Goal: Information Seeking & Learning: Find contact information

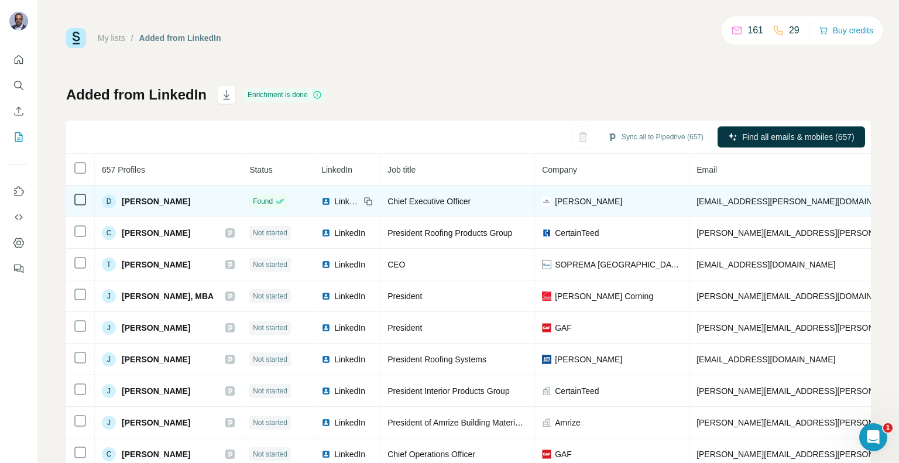
click at [154, 200] on span "[PERSON_NAME]" at bounding box center [156, 201] width 68 height 12
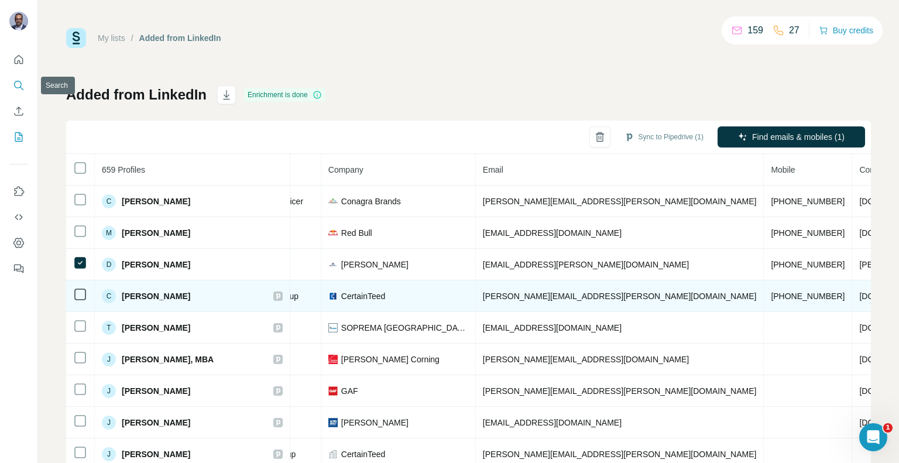
click at [22, 91] on button "Search" at bounding box center [18, 85] width 19 height 21
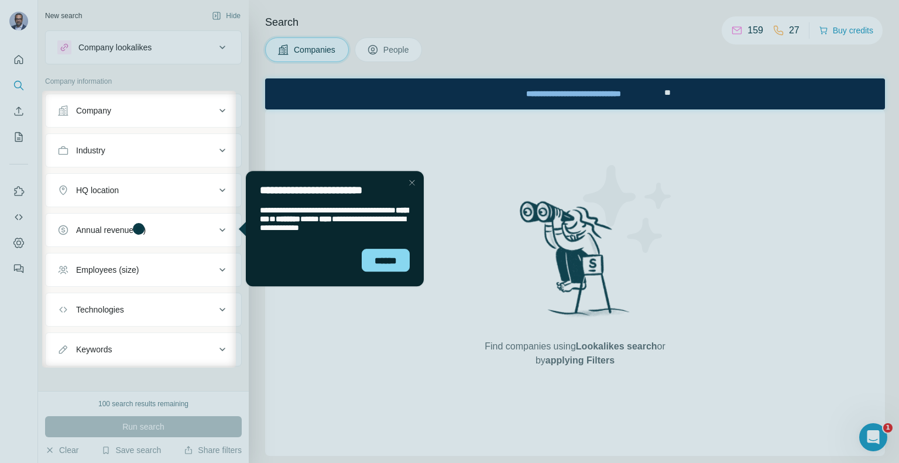
click at [410, 181] on div "Close Step" at bounding box center [411, 183] width 14 height 14
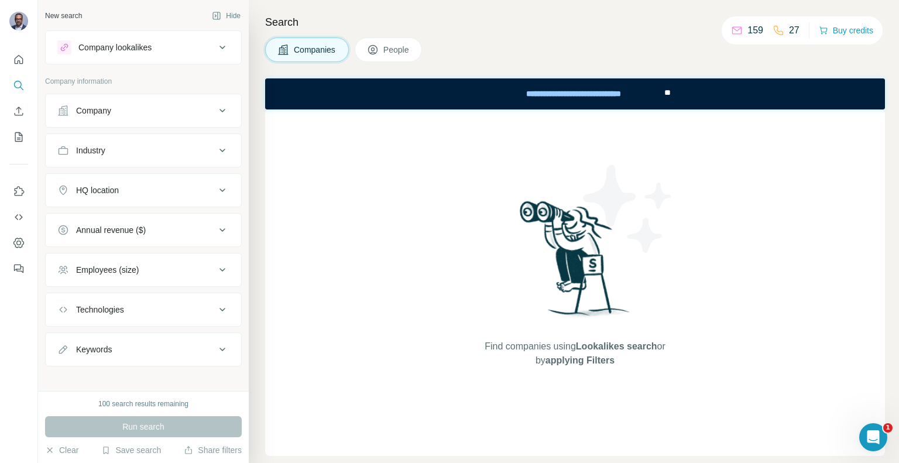
click at [395, 49] on span "People" at bounding box center [396, 50] width 27 height 12
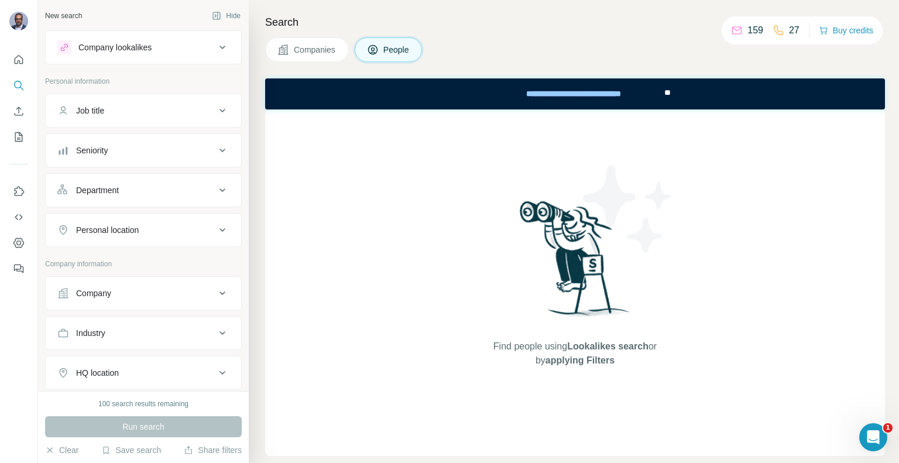
click at [400, 51] on span "People" at bounding box center [396, 50] width 27 height 12
click at [185, 98] on button "Job title" at bounding box center [143, 111] width 195 height 28
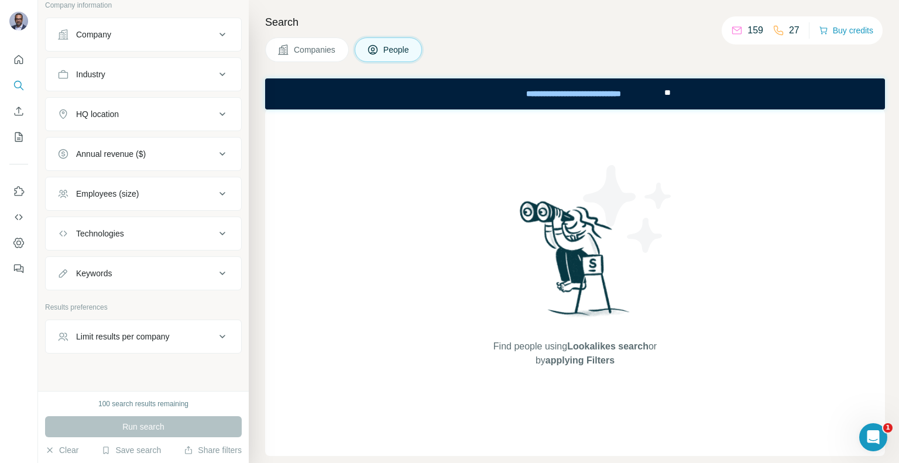
scroll to position [307, 0]
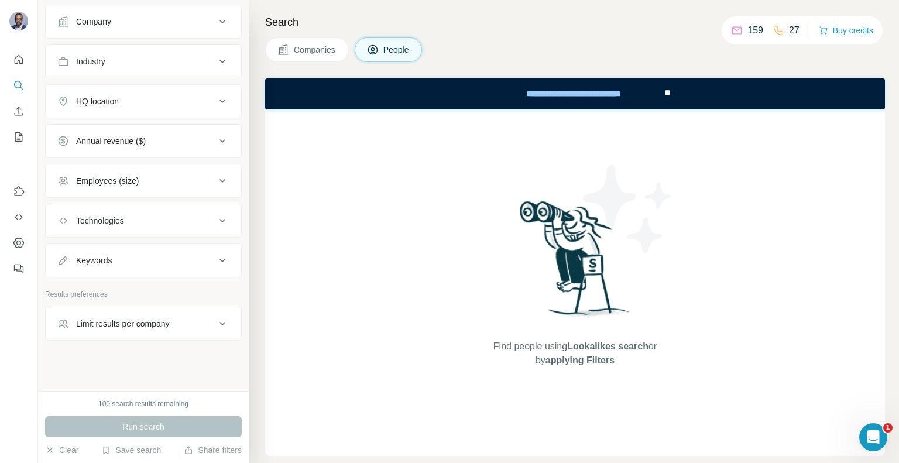
click at [171, 328] on button "Limit results per company" at bounding box center [143, 323] width 195 height 28
click at [171, 328] on button "Limit results per company" at bounding box center [143, 325] width 195 height 33
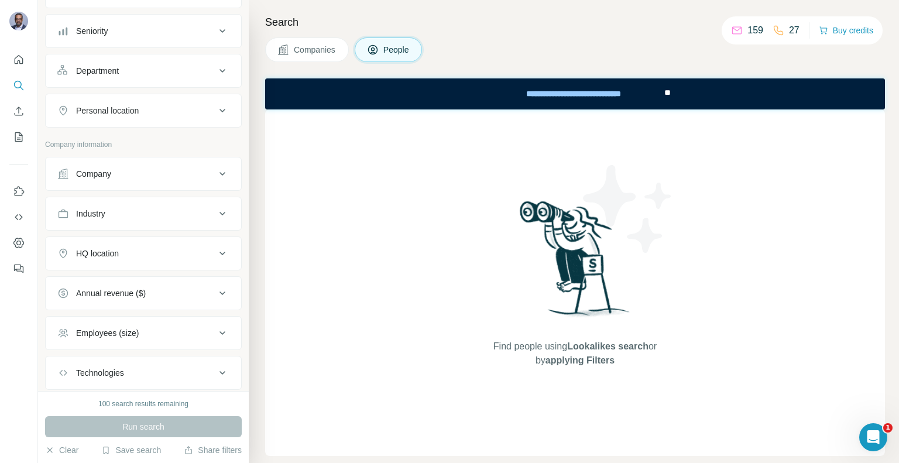
scroll to position [0, 0]
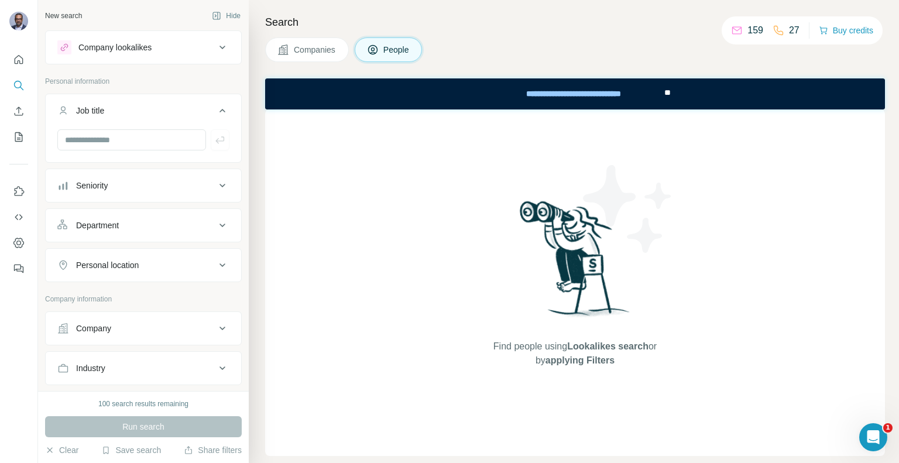
click at [217, 50] on icon at bounding box center [222, 47] width 14 height 14
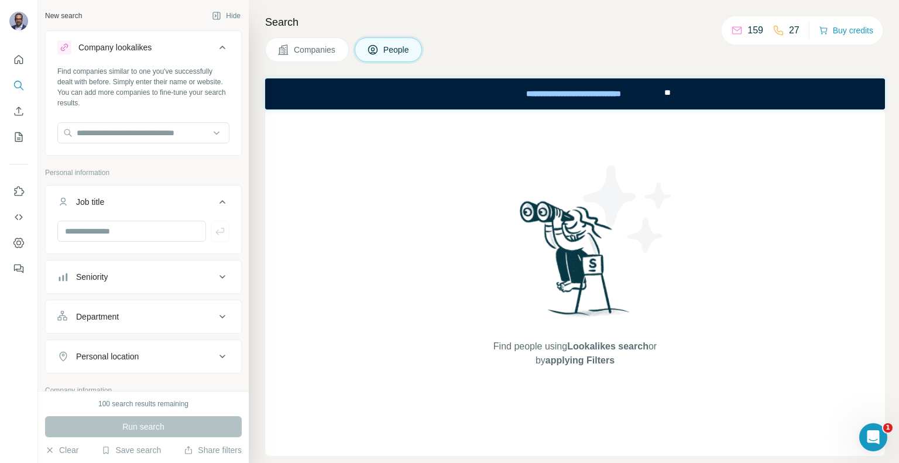
click at [217, 50] on icon at bounding box center [222, 47] width 14 height 14
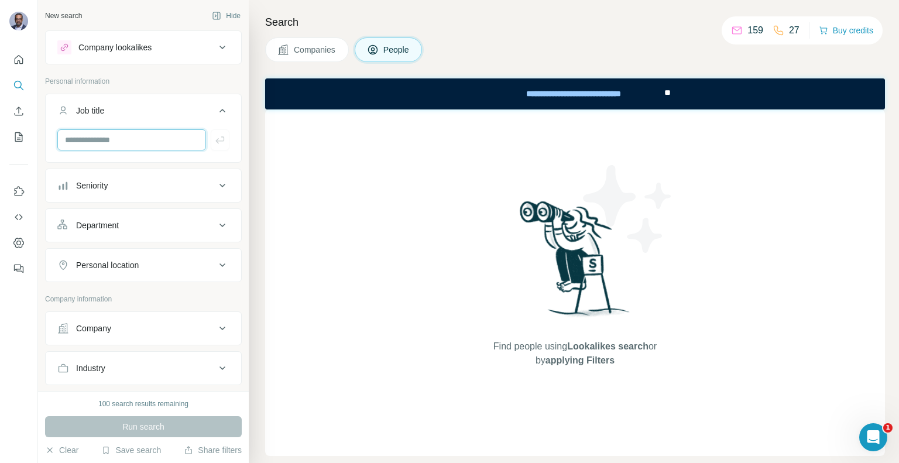
click at [115, 139] on input "text" at bounding box center [131, 139] width 149 height 21
paste input "**********"
type input "**********"
click at [216, 139] on icon "button" at bounding box center [220, 140] width 12 height 12
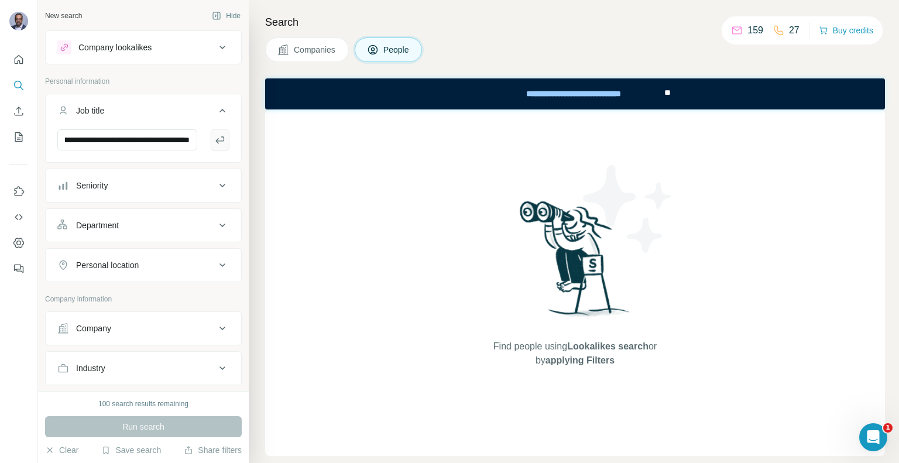
scroll to position [0, 0]
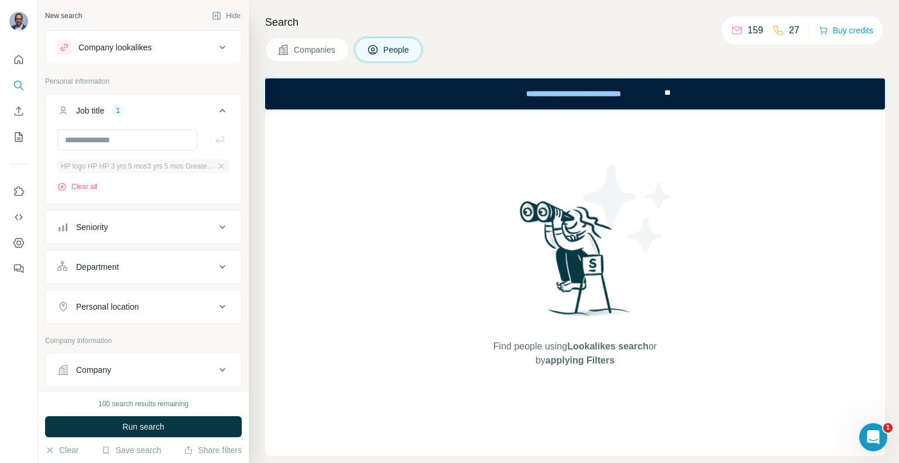
click at [138, 168] on span "HP logo HP HP 3 yrs 5 mos3 yrs 5 mos Greater HoustonGreater Houston Chief Enter…" at bounding box center [137, 166] width 153 height 11
click at [129, 138] on input "text" at bounding box center [127, 139] width 140 height 21
paste input "**********"
type input "**********"
click at [216, 168] on icon "button" at bounding box center [220, 165] width 9 height 9
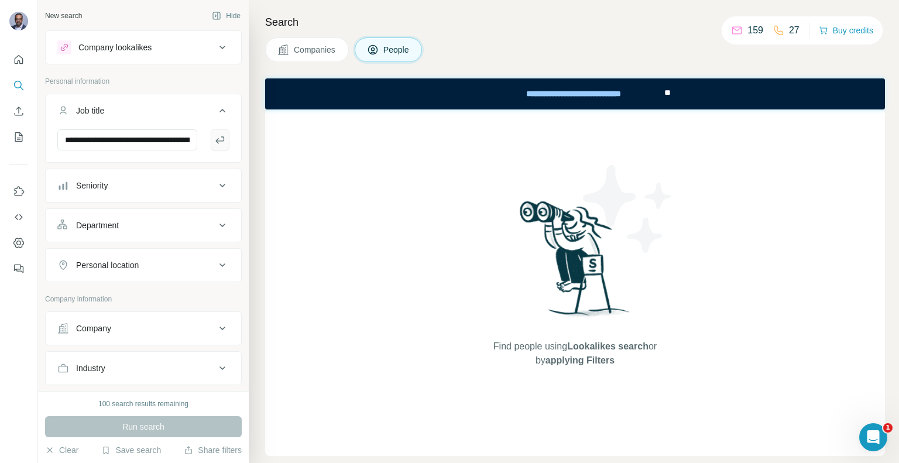
click at [214, 137] on icon "button" at bounding box center [220, 140] width 12 height 12
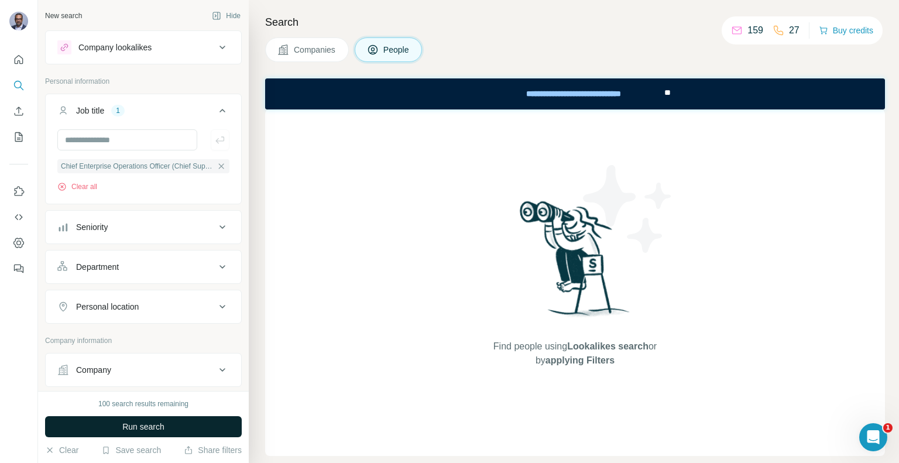
click at [187, 424] on button "Run search" at bounding box center [143, 426] width 197 height 21
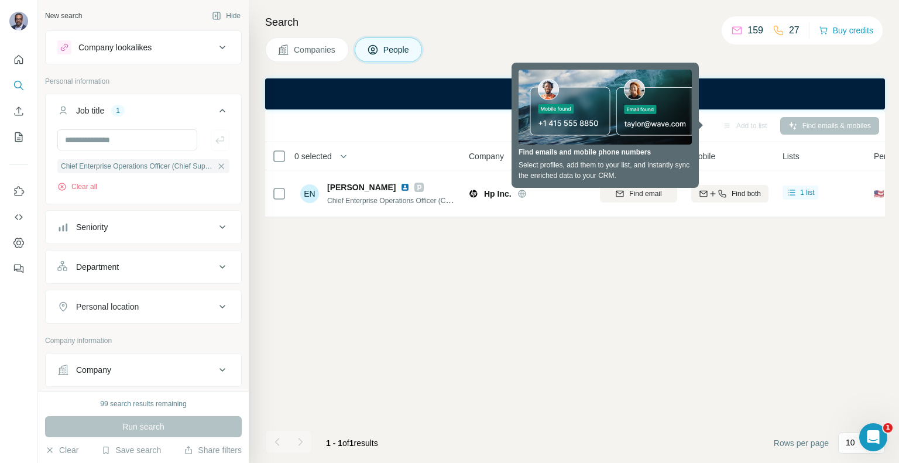
click at [629, 269] on div "Sync to Pipedrive Add to list Find emails & mobiles 0 selected People Company E…" at bounding box center [575, 285] width 620 height 353
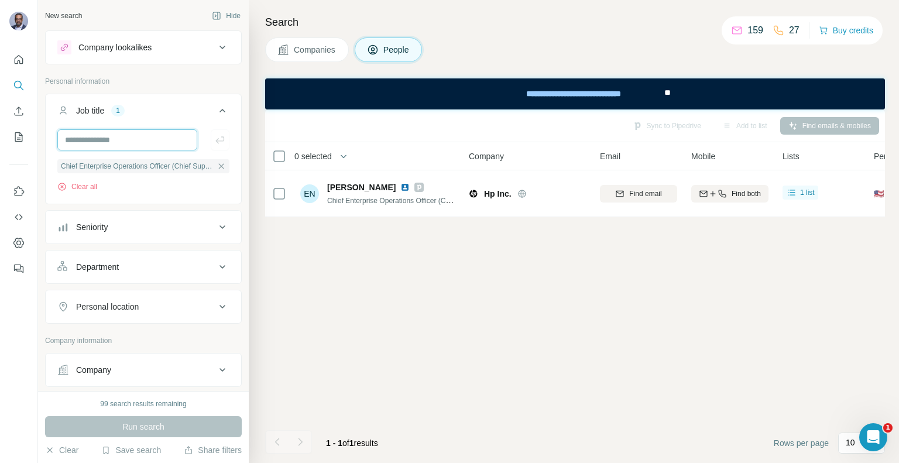
click at [159, 135] on input "text" at bounding box center [127, 139] width 140 height 21
click at [216, 167] on icon "button" at bounding box center [220, 165] width 9 height 9
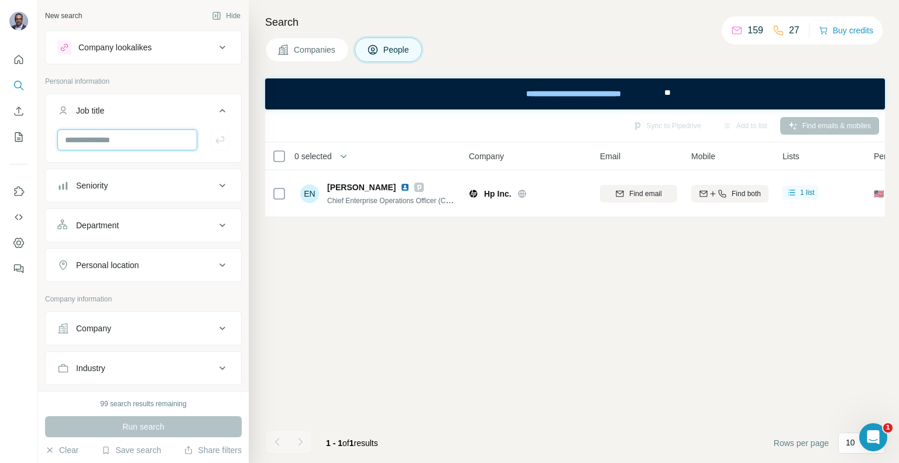
click at [147, 147] on input "text" at bounding box center [127, 139] width 140 height 21
type input "**********"
click at [215, 52] on icon at bounding box center [222, 47] width 14 height 14
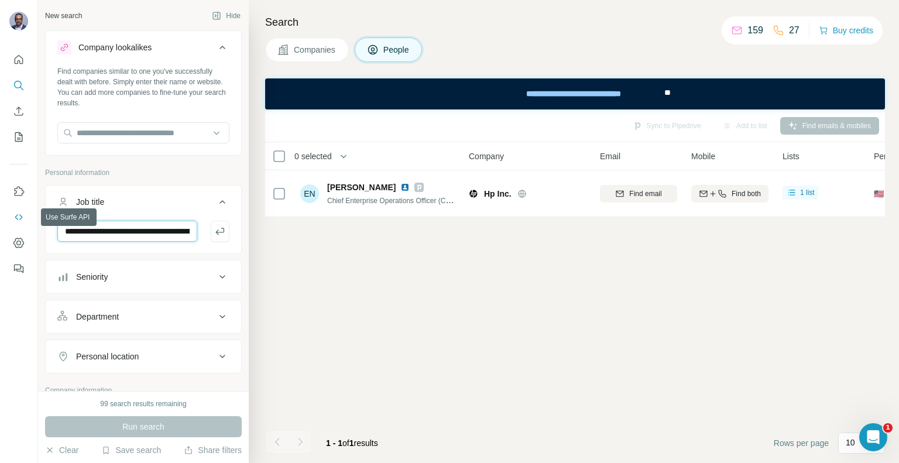
drag, startPoint x: 115, startPoint y: 227, endPoint x: 9, endPoint y: 224, distance: 105.9
click at [9, 224] on div "**********" at bounding box center [449, 231] width 899 height 463
click at [214, 231] on icon "button" at bounding box center [220, 231] width 12 height 12
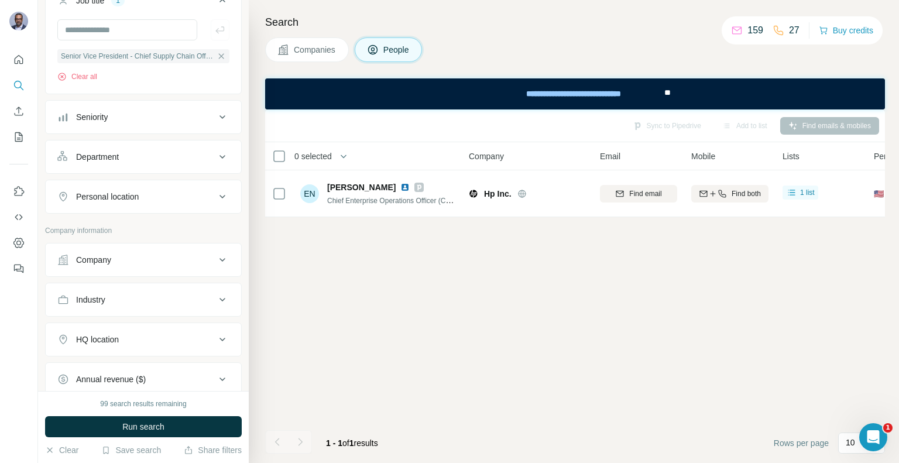
scroll to position [201, 0]
click at [219, 259] on icon at bounding box center [222, 260] width 6 height 4
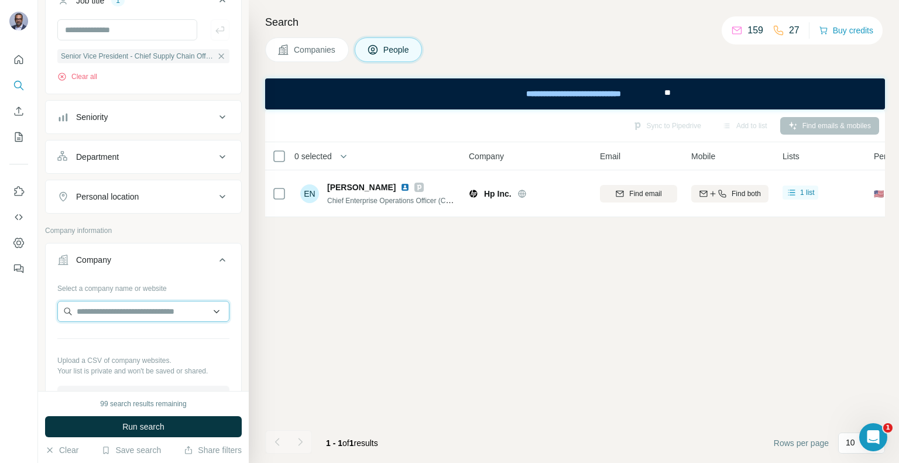
click at [170, 309] on input "text" at bounding box center [143, 311] width 172 height 21
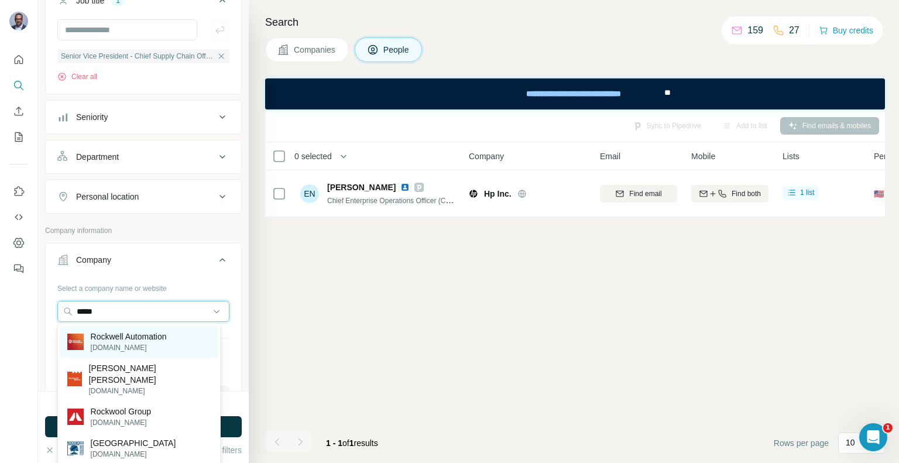
type input "*****"
click at [164, 346] on p "[DOMAIN_NAME]" at bounding box center [129, 347] width 76 height 11
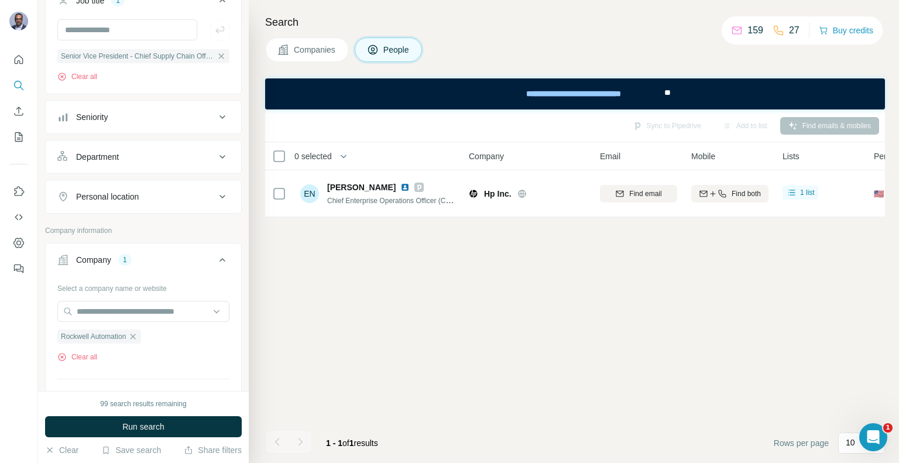
scroll to position [319, 0]
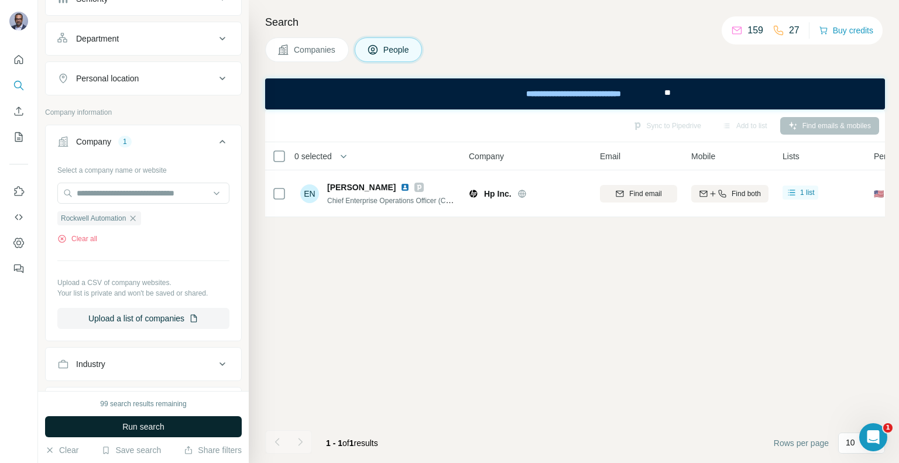
click at [166, 423] on button "Run search" at bounding box center [143, 426] width 197 height 21
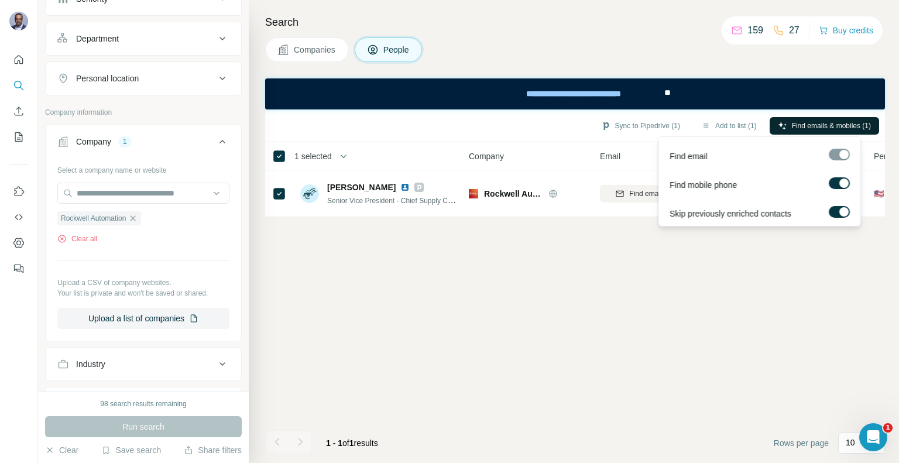
click at [837, 124] on span "Find emails & mobiles (1)" at bounding box center [831, 126] width 79 height 11
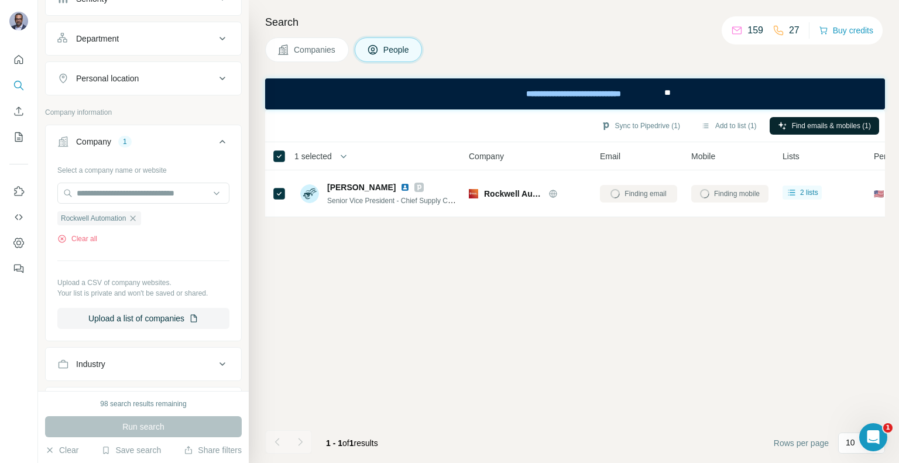
click at [505, 119] on div "Sync to Pipedrive (1) Add to list (1) Find emails & mobiles (1)" at bounding box center [575, 125] width 608 height 20
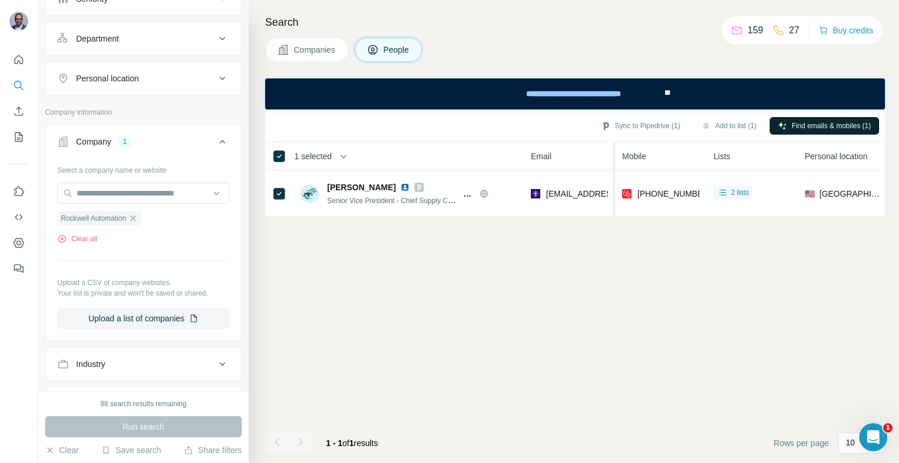
click at [612, 156] on div at bounding box center [612, 179] width 5 height 75
drag, startPoint x: 612, startPoint y: 156, endPoint x: 660, endPoint y: 153, distance: 48.1
click at [0, 0] on tr "1 selected People Company Email Mobile Lists Personal location Seniority Depart…" at bounding box center [0, 0] width 0 height 0
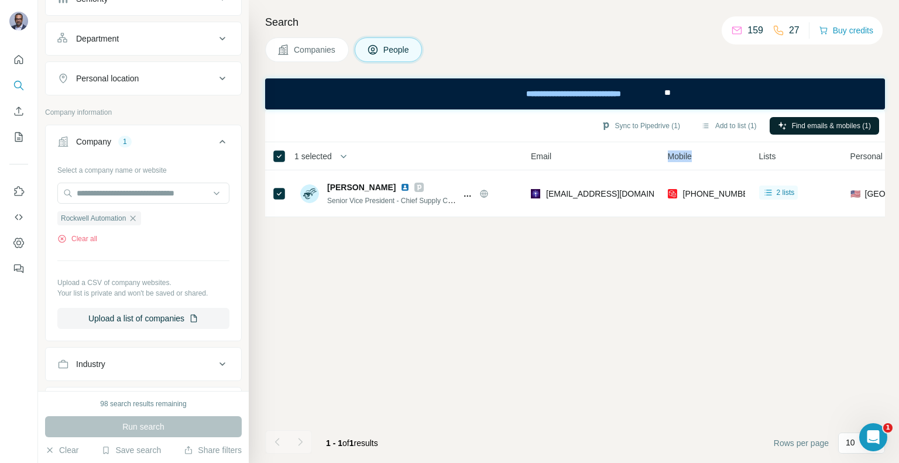
drag, startPoint x: 660, startPoint y: 153, endPoint x: 709, endPoint y: 146, distance: 49.6
click at [709, 146] on th "Mobile" at bounding box center [706, 156] width 91 height 28
drag, startPoint x: 655, startPoint y: 157, endPoint x: 690, endPoint y: 156, distance: 34.5
click at [0, 0] on tr "1 selected People Company Email Mobile Lists Personal location Seniority Depart…" at bounding box center [0, 0] width 0 height 0
